Goal: Information Seeking & Learning: Learn about a topic

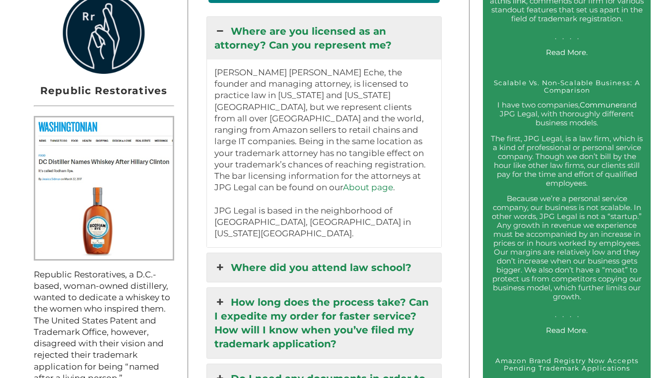
scroll to position [900, 0]
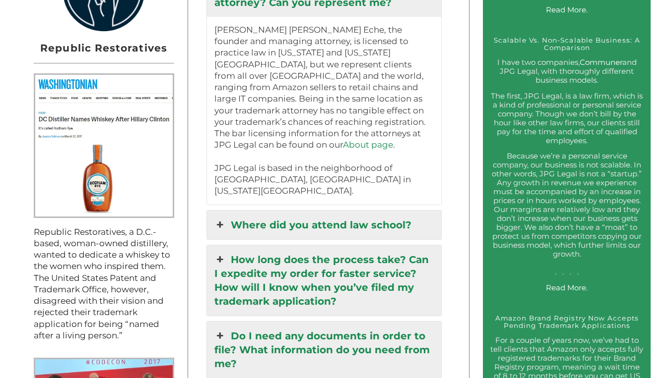
click at [291, 211] on link "Where did you attend law school?" at bounding box center [324, 225] width 234 height 29
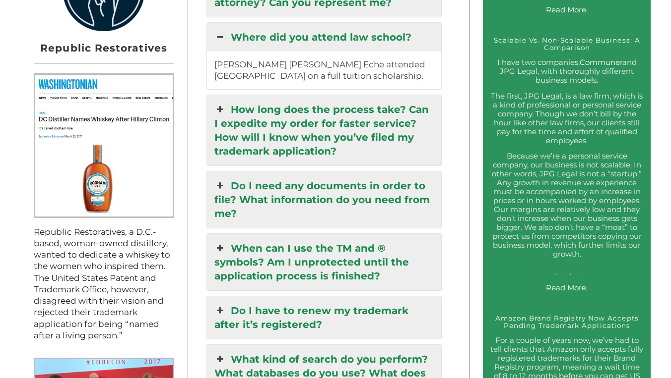
scroll to position [916, 0]
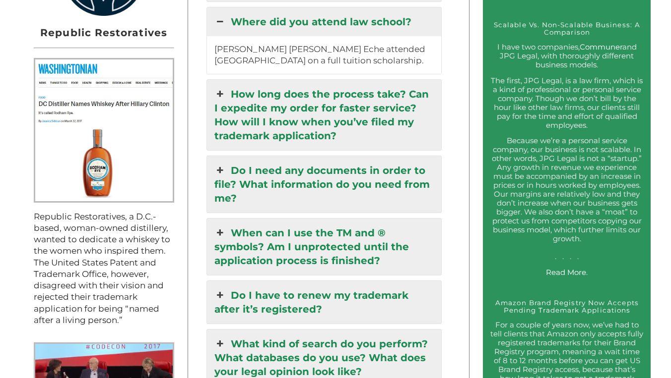
click at [303, 116] on link "How long does the process take? Can I expedite my order for faster service? How…" at bounding box center [324, 115] width 234 height 70
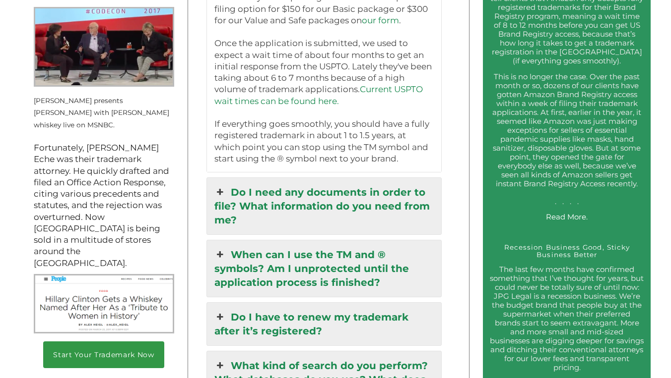
scroll to position [1257, 0]
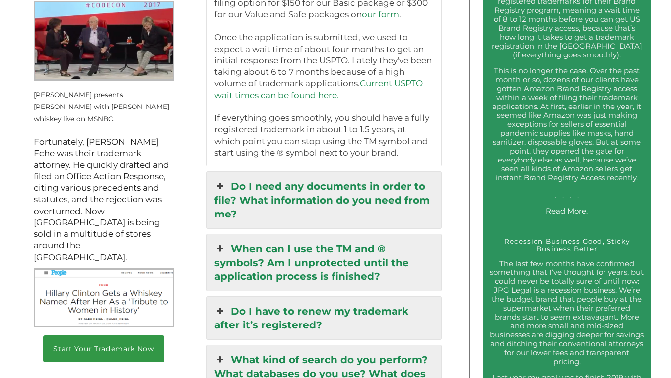
click at [352, 172] on link "Do I need any documents in order to file? What information do you need from me?" at bounding box center [324, 200] width 234 height 57
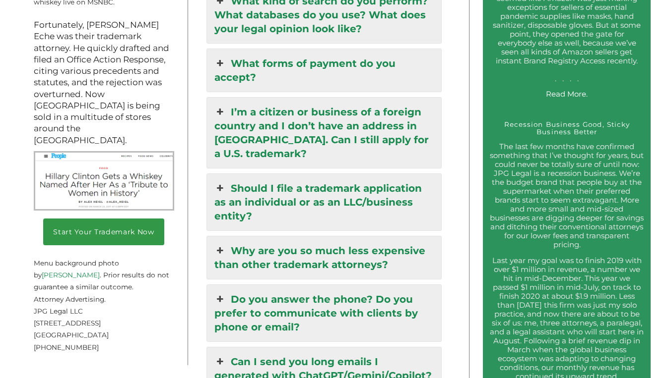
scroll to position [1375, 0]
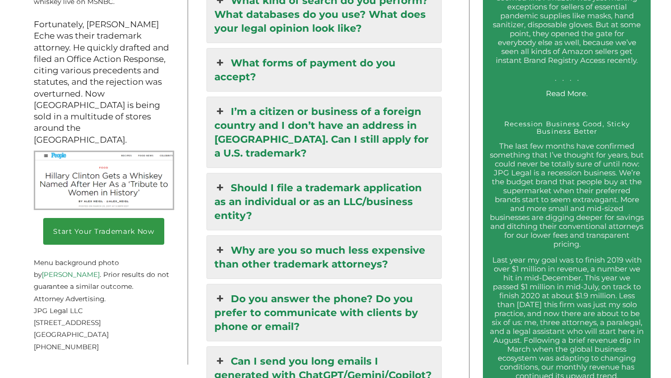
click at [366, 174] on link "Should I file a trademark application as an individual or as an LLC/business en…" at bounding box center [324, 202] width 234 height 57
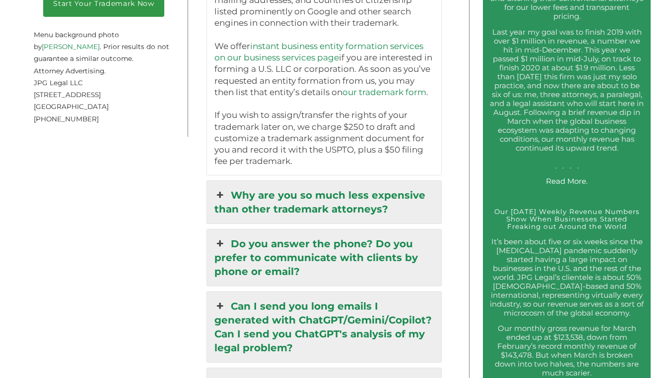
scroll to position [1608, 0]
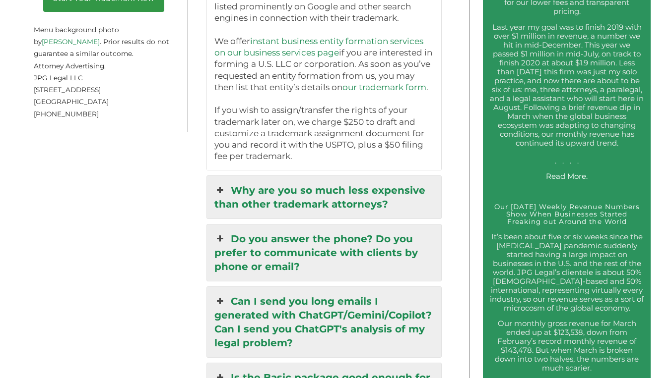
click at [369, 179] on link "Why are you so much less expensive than other trademark attorneys?" at bounding box center [324, 197] width 234 height 43
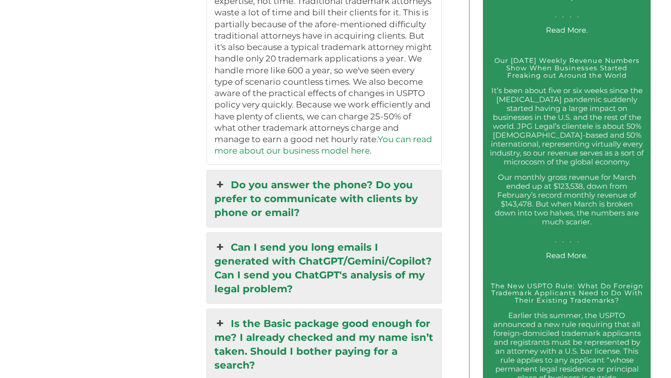
scroll to position [1754, 0]
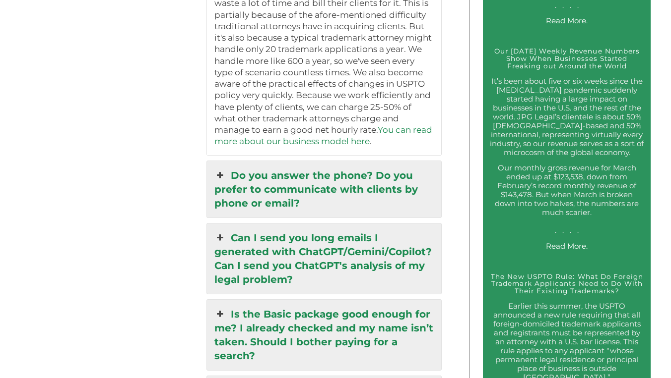
click at [375, 162] on link "Do you answer the phone? Do you prefer to communicate with clients by phone or …" at bounding box center [324, 189] width 234 height 57
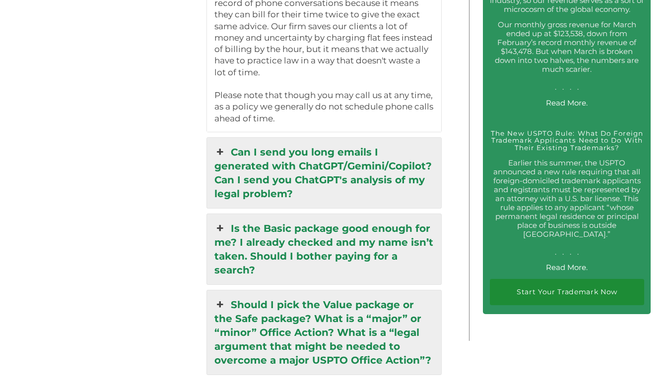
scroll to position [1917, 0]
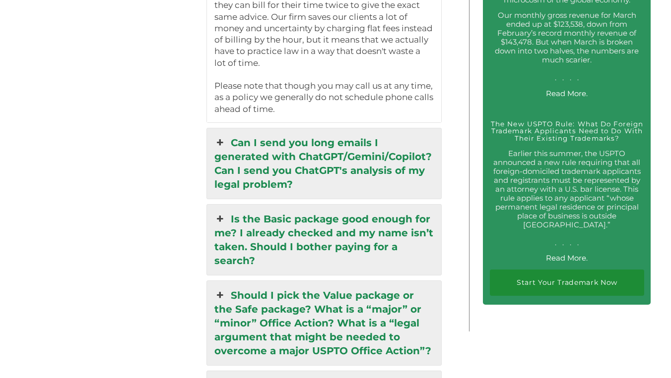
click at [369, 135] on link "Can I send you long emails I generated with ChatGPT/Gemini/Copilot? Can I send …" at bounding box center [324, 163] width 234 height 70
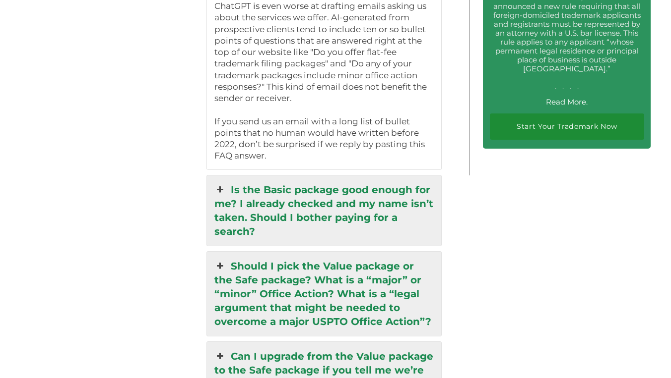
scroll to position [0, 0]
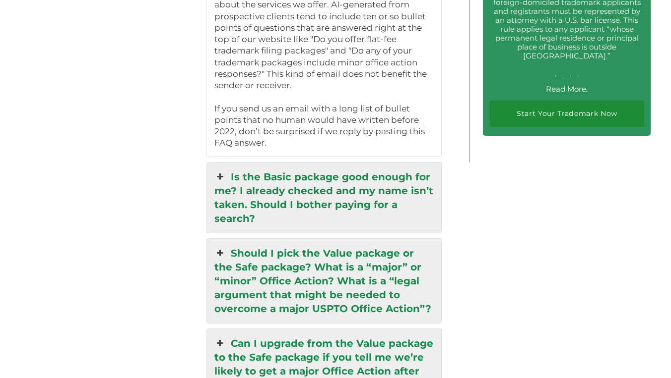
click at [377, 164] on link "Is the Basic package good enough for me? I already checked and my name isn’t ta…" at bounding box center [324, 198] width 234 height 70
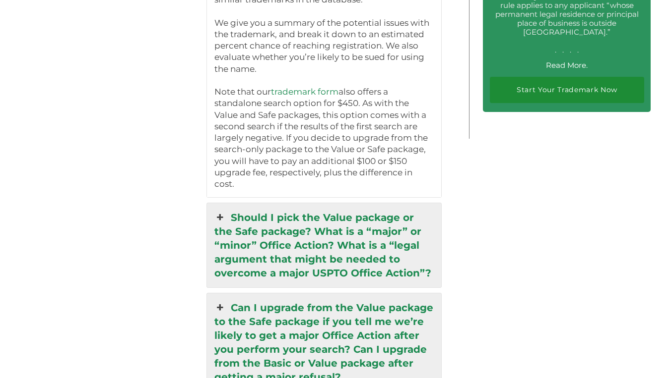
scroll to position [2138, 0]
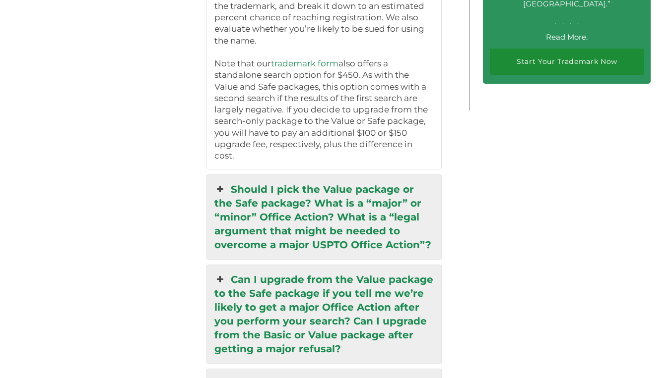
click at [362, 187] on link "Should I pick the Value package or the Safe package? What is a “major” or “mino…" at bounding box center [324, 217] width 234 height 84
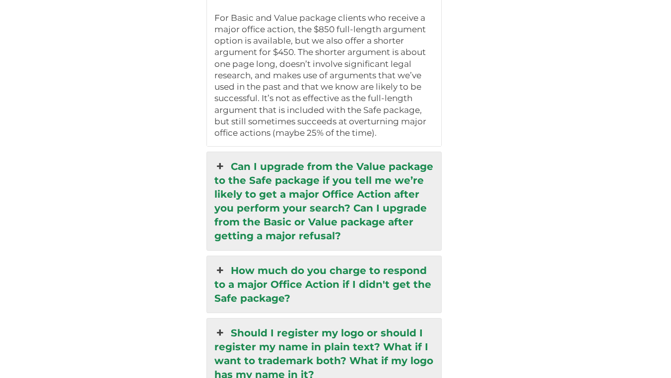
scroll to position [2343, 0]
click at [355, 161] on link "Can I upgrade from the Value package to the Safe package if you tell me we’re l…" at bounding box center [324, 202] width 234 height 98
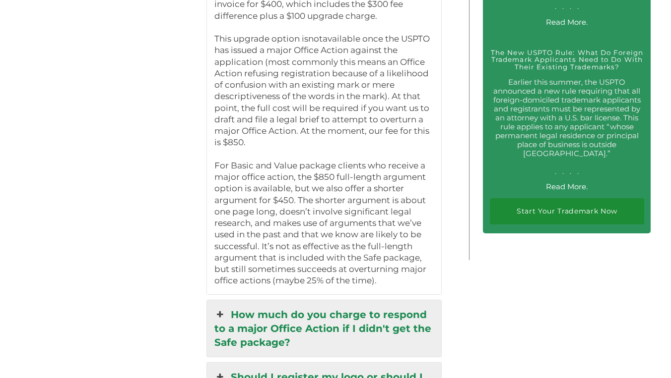
scroll to position [2056, 0]
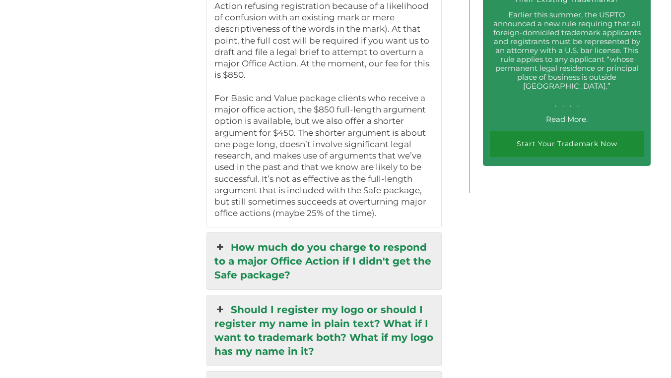
click at [356, 236] on link "How much do you charge to respond to a major Office Action if I didn't get the …" at bounding box center [324, 261] width 234 height 57
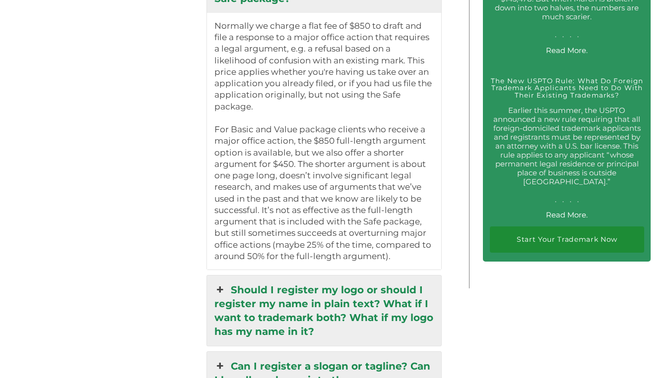
scroll to position [1973, 0]
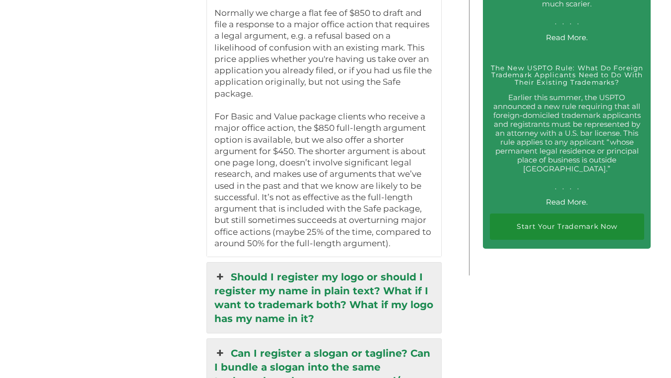
click at [355, 263] on link "Should I register my logo or should I register my name in plain text? What if I…" at bounding box center [324, 298] width 234 height 70
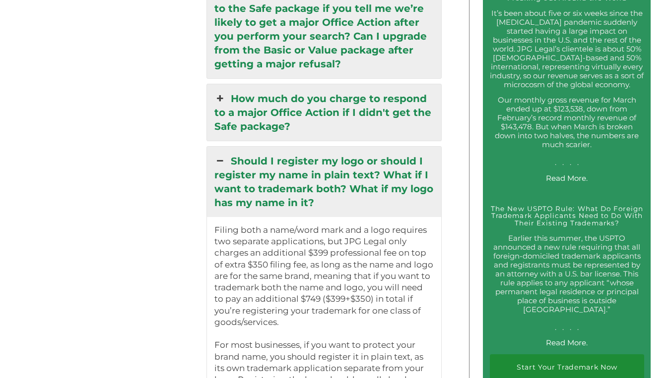
scroll to position [1810, 0]
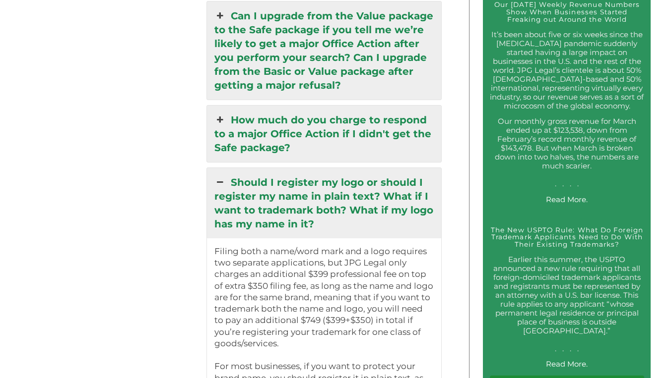
click at [348, 116] on link "How much do you charge to respond to a major Office Action if I didn't get the …" at bounding box center [324, 134] width 234 height 57
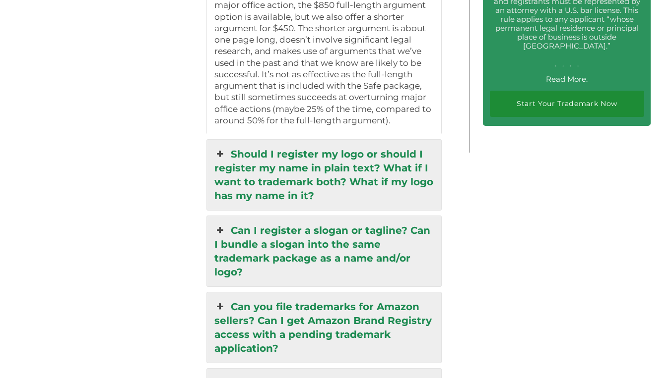
scroll to position [2044, 0]
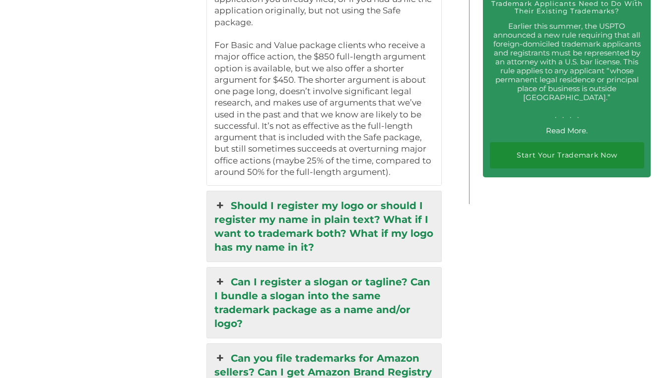
click at [374, 197] on link "Should I register my logo or should I register my name in plain text? What if I…" at bounding box center [324, 226] width 234 height 70
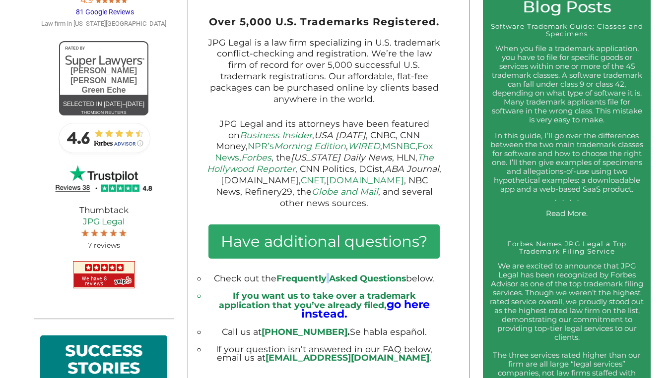
scroll to position [448, 0]
